Goal: Find specific page/section

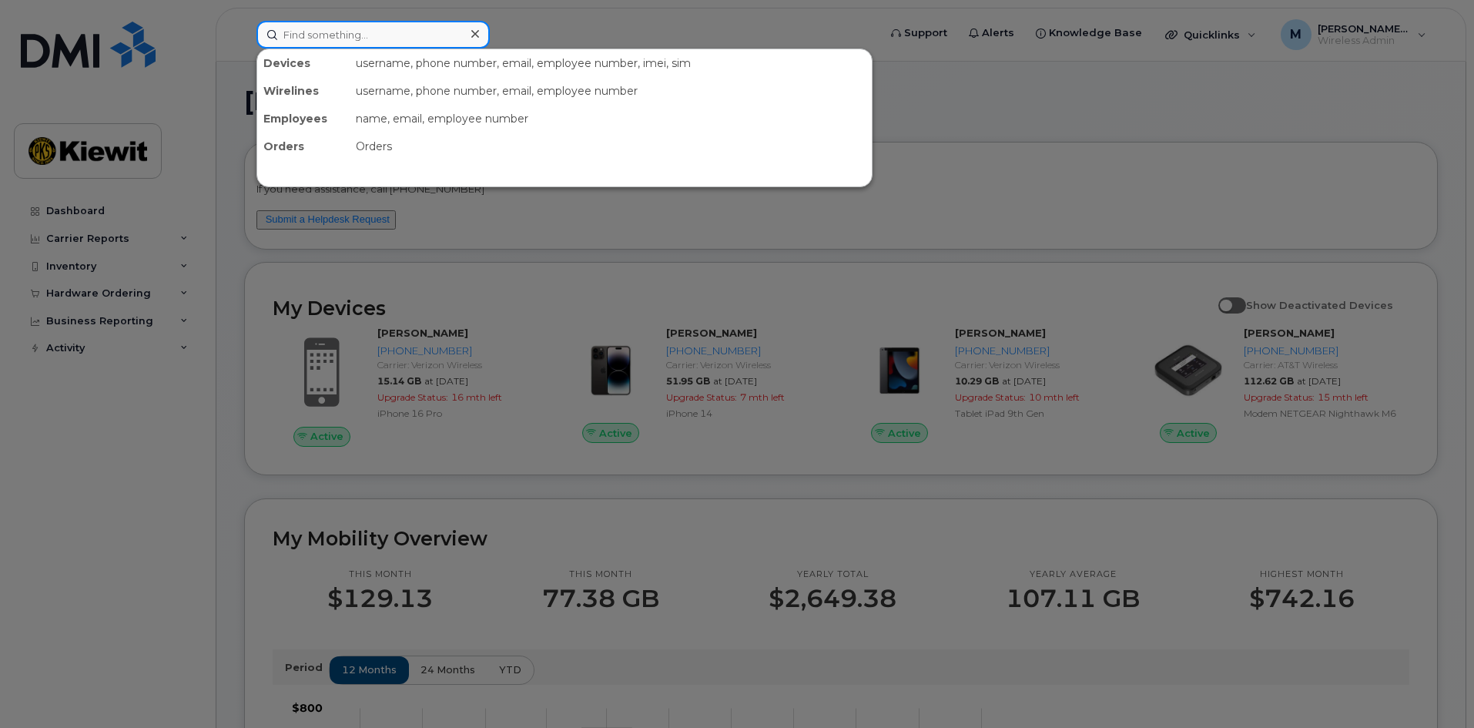
click at [394, 31] on input at bounding box center [372, 35] width 233 height 28
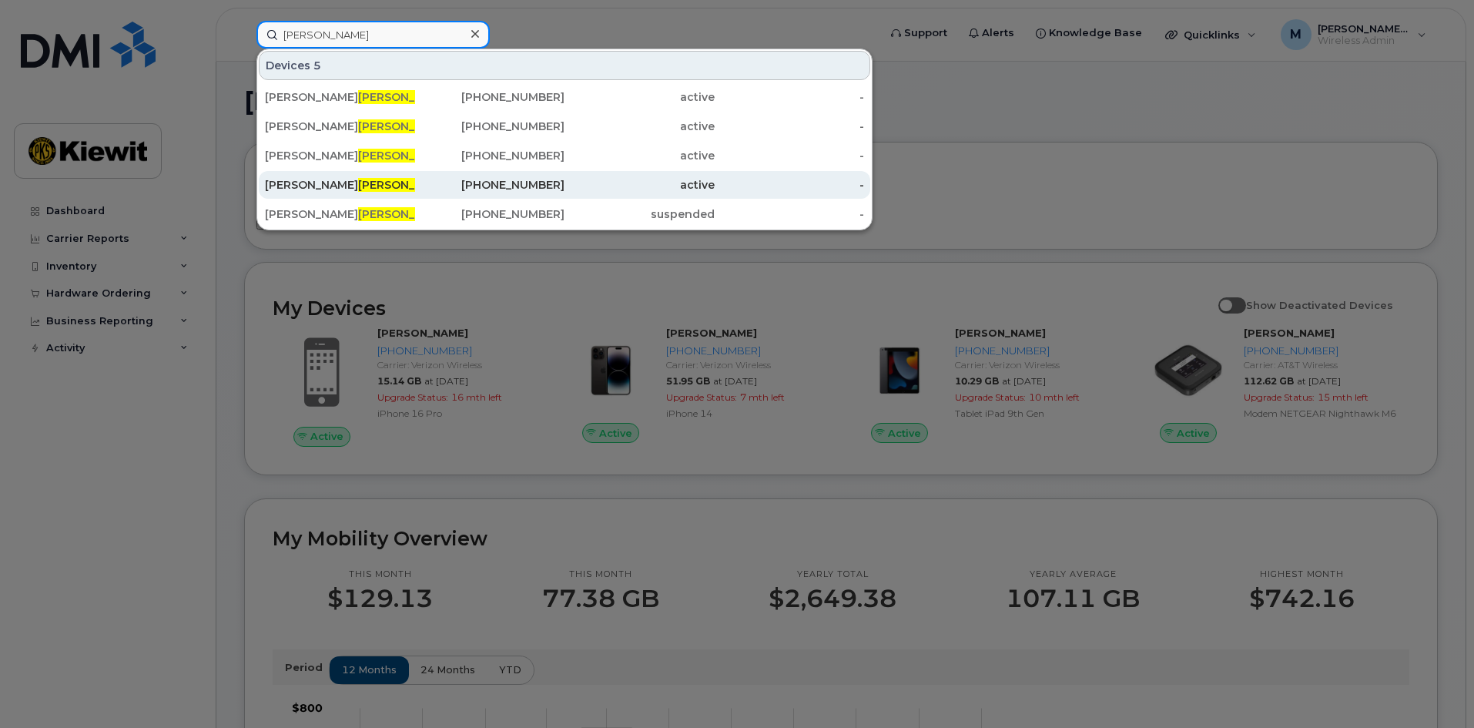
type input "[PERSON_NAME]"
click at [507, 184] on div "[PHONE_NUMBER]" at bounding box center [490, 184] width 150 height 15
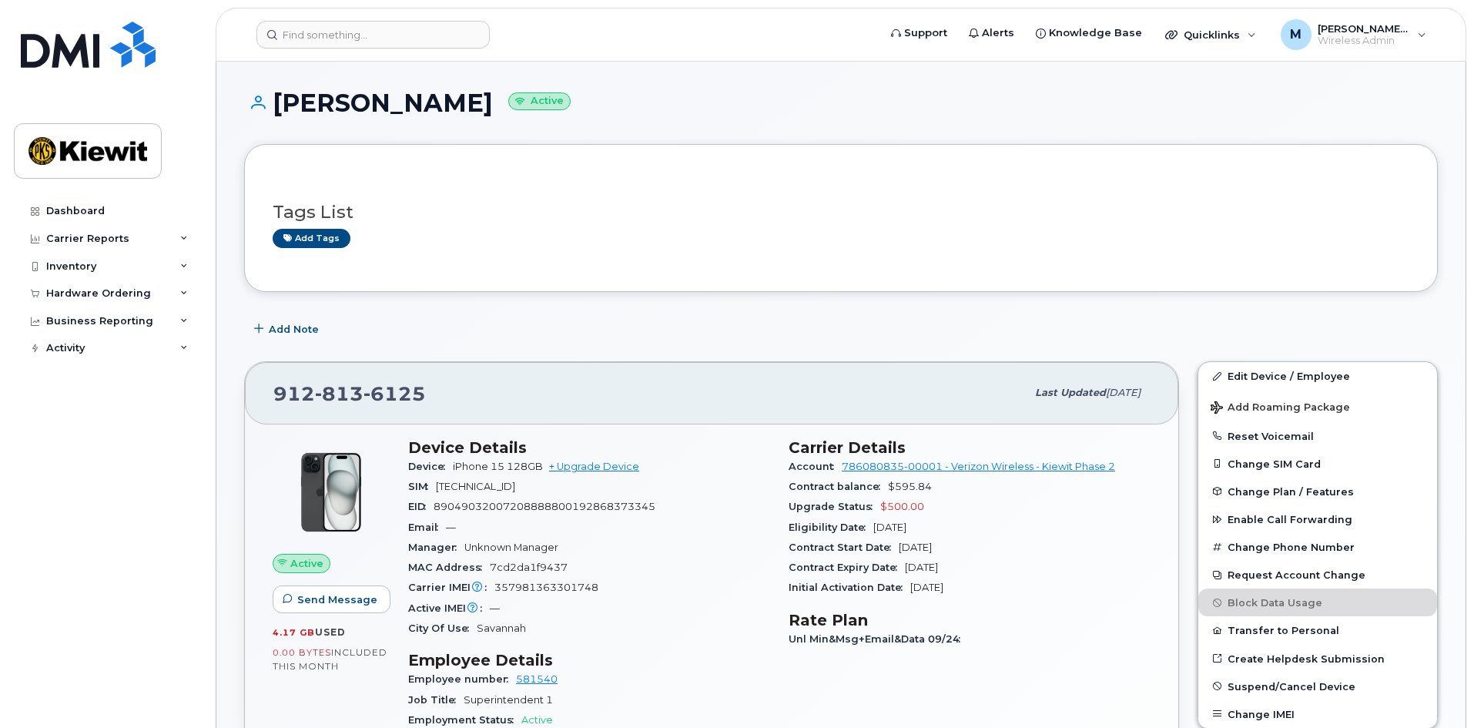
click at [356, 51] on header "Support Alerts Knowledge Base Quicklinks Suspend / Cancel Device Change SIM Car…" at bounding box center [841, 35] width 1251 height 54
click at [358, 45] on input at bounding box center [372, 35] width 233 height 28
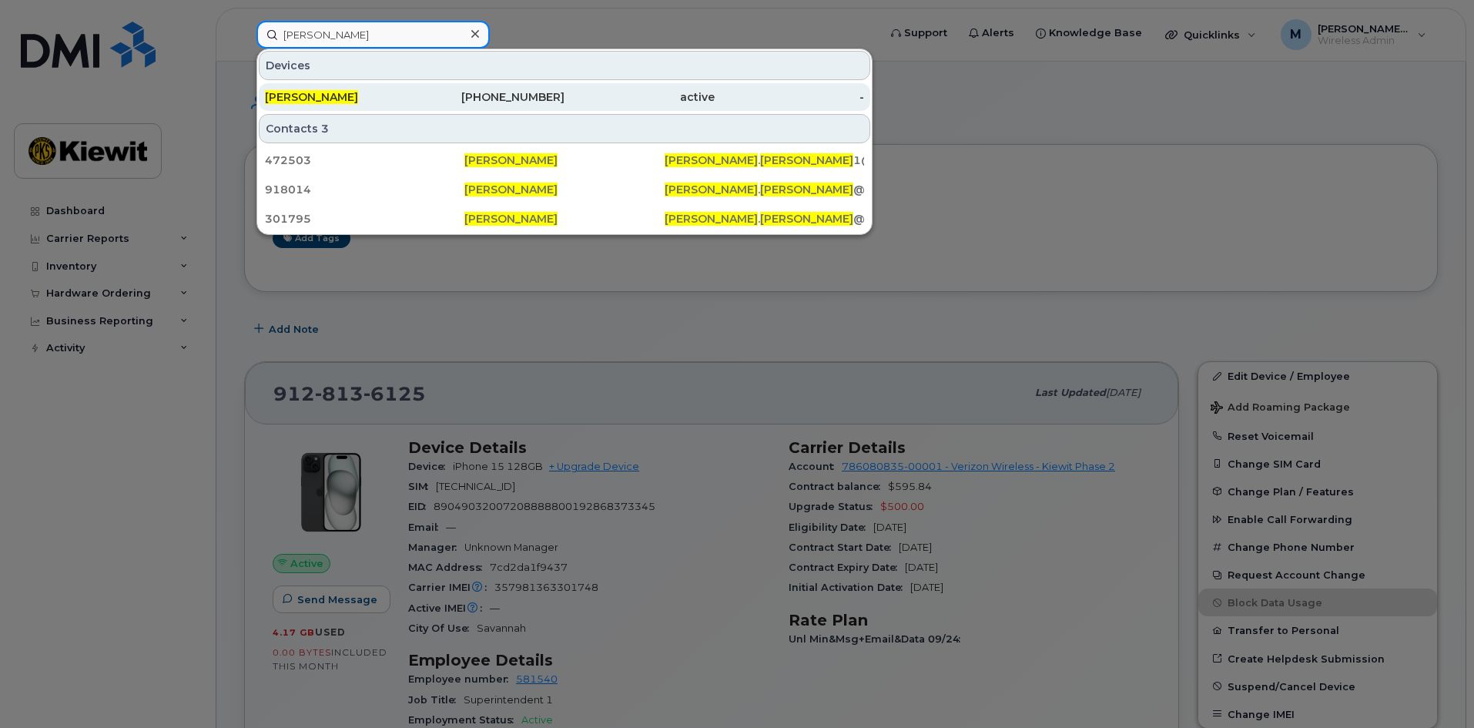
type input "norman williams"
click at [555, 98] on div "912-755-1192" at bounding box center [490, 96] width 150 height 15
